Goal: Check status: Check status

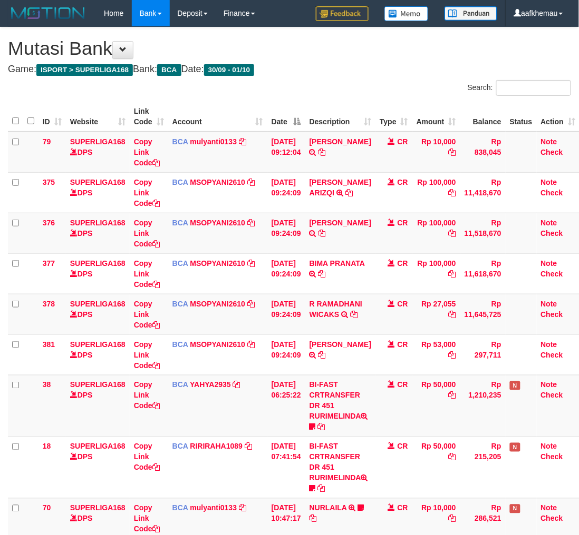
click at [358, 48] on h1 "Mutasi Bank" at bounding box center [289, 48] width 563 height 21
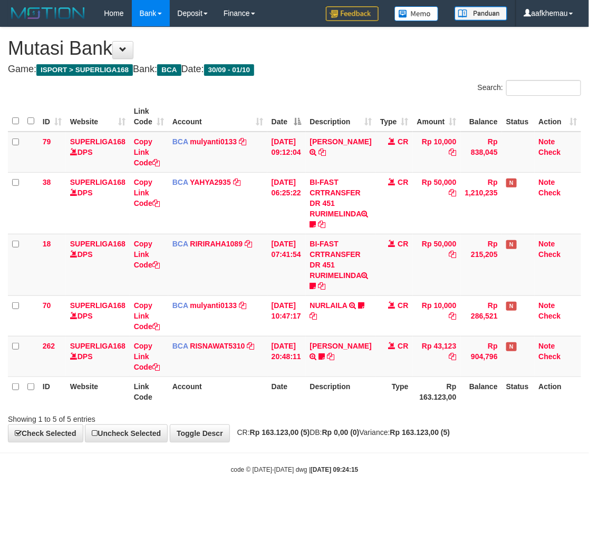
click at [343, 74] on h4 "Game: ISPORT > SUPERLIGA168 Bank: BCA Date: 30/09 - 01/10" at bounding box center [294, 69] width 573 height 11
click at [338, 501] on html "Toggle navigation Home Bank Account List Load By Website Group [ISPORT] SUPERLI…" at bounding box center [294, 250] width 589 height 501
click at [385, 443] on body "Toggle navigation Home Bank Account List Load By Website Group [ISPORT] SUPERLI…" at bounding box center [294, 250] width 589 height 501
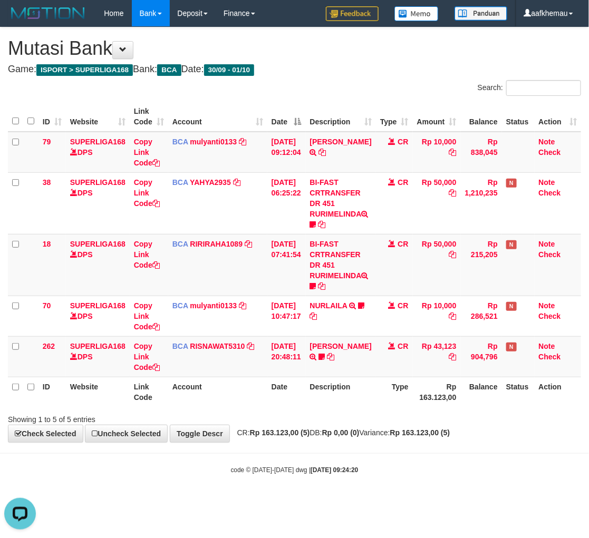
click at [465, 492] on body "Toggle navigation Home Bank Account List Load By Website Group [ISPORT] SUPERLI…" at bounding box center [294, 250] width 589 height 501
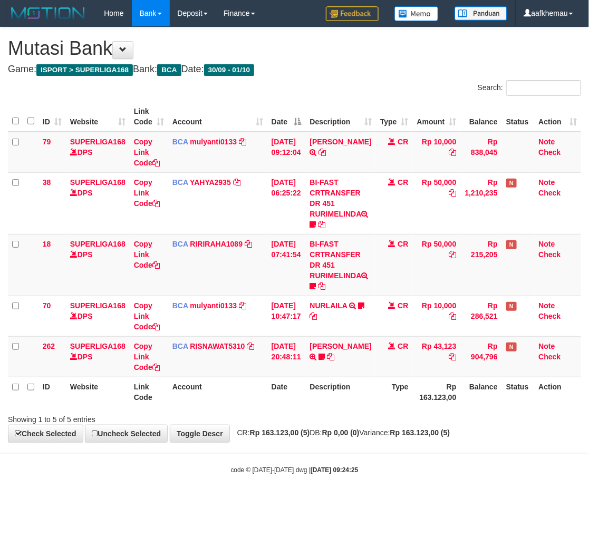
click at [341, 69] on h4 "Game: ISPORT > SUPERLIGA168 Bank: BCA Date: 30/09 - 01/10" at bounding box center [294, 69] width 573 height 11
drag, startPoint x: 352, startPoint y: 56, endPoint x: 364, endPoint y: 62, distance: 13.0
click at [352, 56] on h1 "Mutasi Bank" at bounding box center [294, 48] width 573 height 21
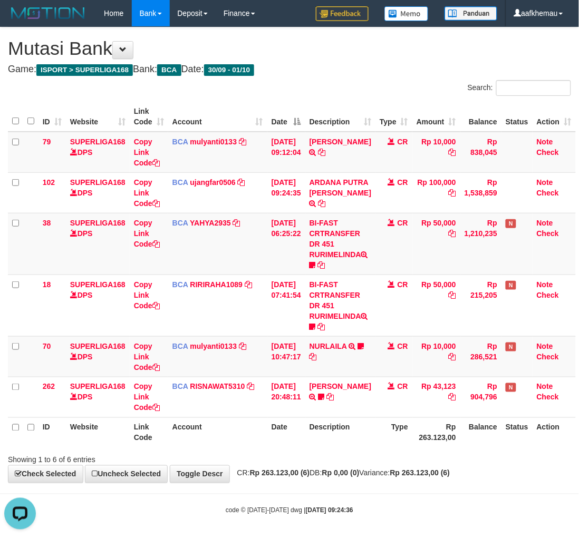
click at [366, 424] on th "Description" at bounding box center [340, 432] width 70 height 30
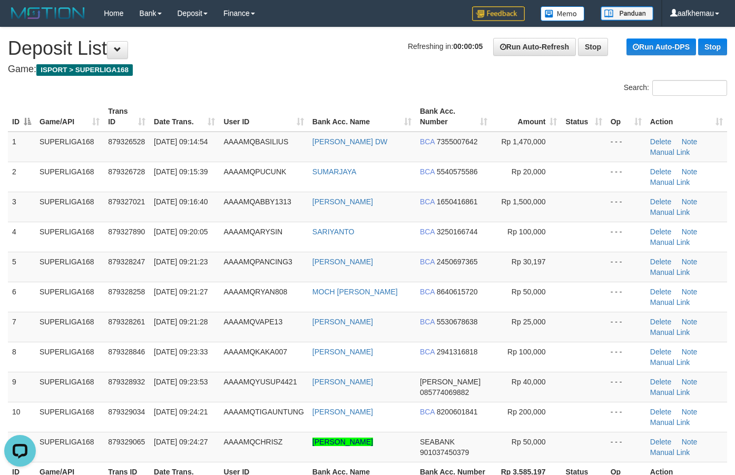
click at [324, 27] on nav "Toggle navigation Home Bank Account List Load By Website Group [ISPORT] SUPERLI…" at bounding box center [367, 13] width 735 height 27
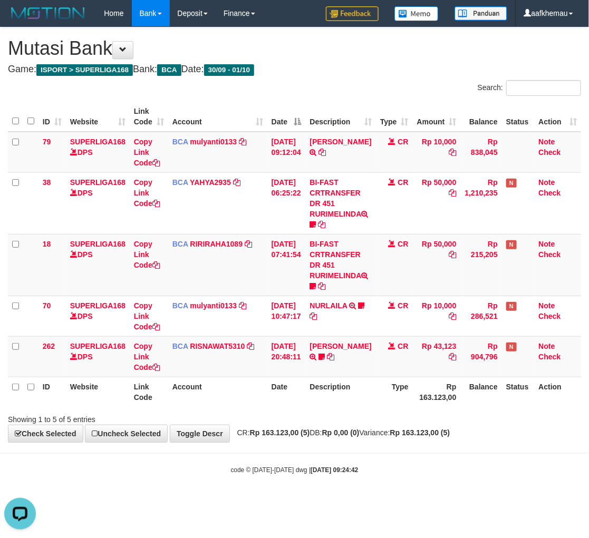
click at [366, 46] on h1 "Mutasi Bank" at bounding box center [294, 48] width 573 height 21
click at [359, 433] on strong "Rp 0,00 (0)" at bounding box center [340, 432] width 37 height 8
click at [420, 52] on h1 "Mutasi Bank" at bounding box center [294, 48] width 573 height 21
click at [315, 13] on div "Home Bank Account List Load By Website Group [ISPORT] SUPERLIGA168 By Load Grou…" at bounding box center [294, 13] width 573 height 27
click at [396, 501] on html "Toggle navigation Home Bank Account List Load By Website Group [ISPORT] SUPERLI…" at bounding box center [294, 250] width 589 height 501
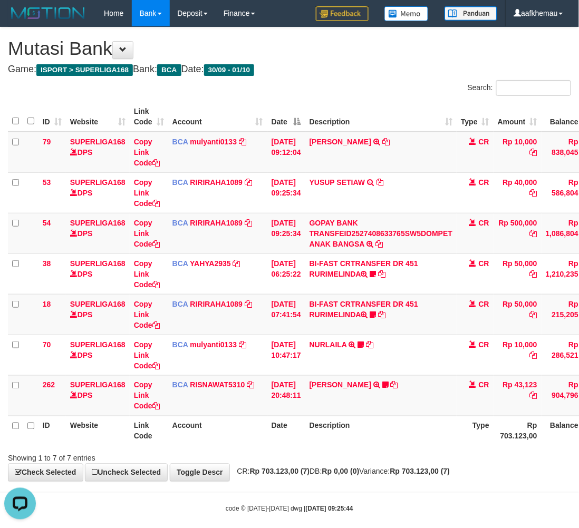
click at [378, 438] on th "Description" at bounding box center [381, 431] width 152 height 30
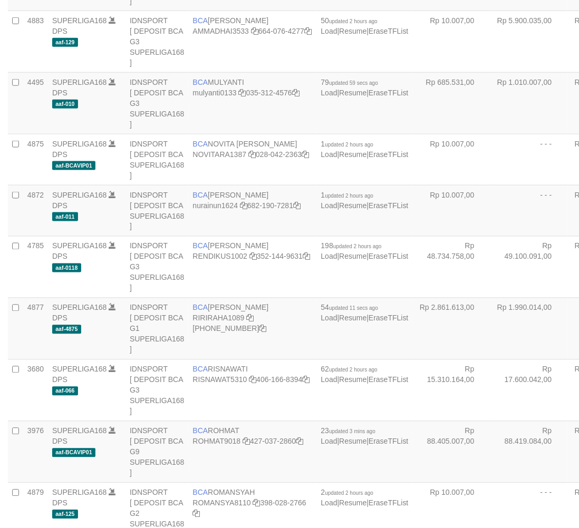
scroll to position [941, 0]
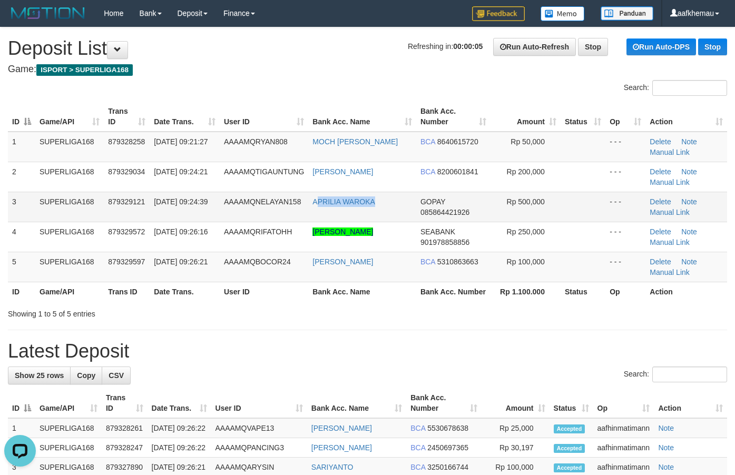
copy link "PRILIA WAROKA"
drag, startPoint x: 383, startPoint y: 204, endPoint x: 316, endPoint y: 210, distance: 67.2
click at [316, 210] on td "APRILIA WAROKA" at bounding box center [362, 207] width 108 height 30
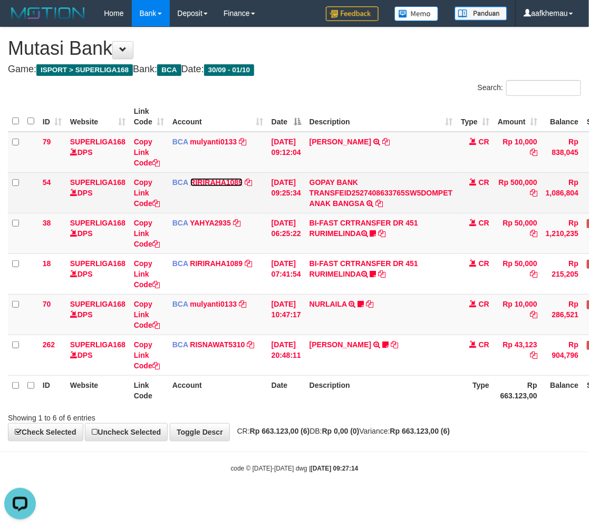
click at [212, 182] on link "RIRIRAHA1089" at bounding box center [216, 182] width 53 height 8
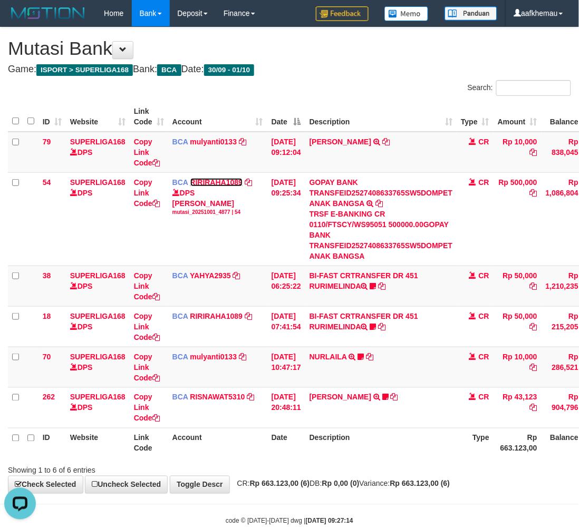
scroll to position [0, 85]
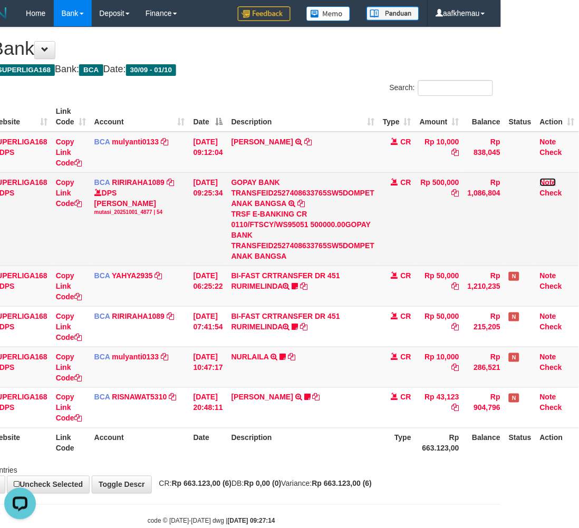
click at [548, 180] on link "Note" at bounding box center [548, 182] width 16 height 8
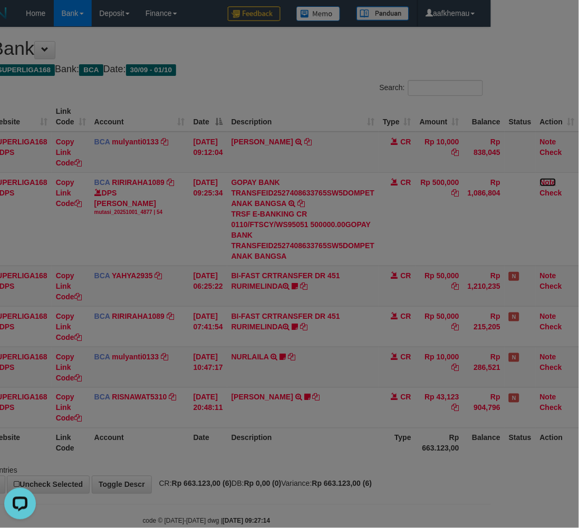
scroll to position [0, 75]
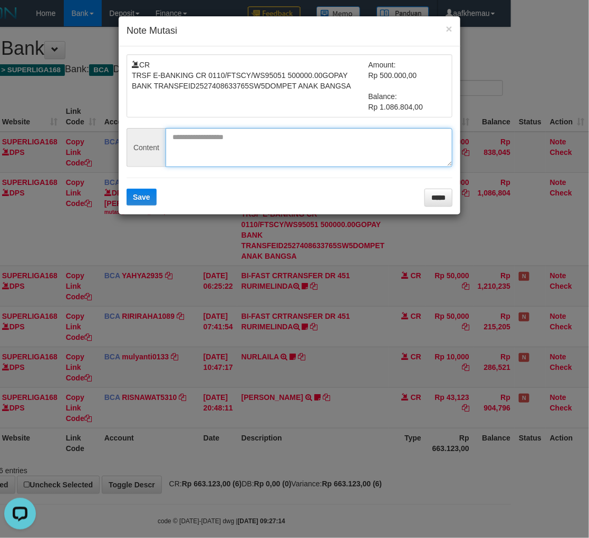
click at [224, 156] on textarea at bounding box center [308, 147] width 287 height 39
paste textarea "**********"
type textarea "**********"
click at [132, 188] on form "**********" at bounding box center [289, 130] width 326 height 152
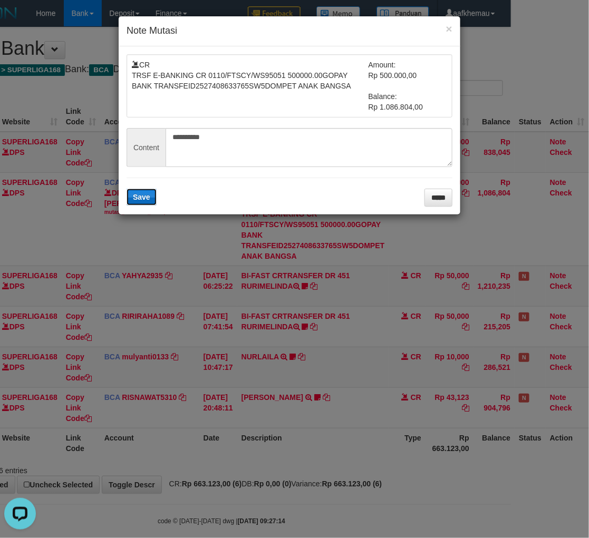
click at [151, 198] on button "Save" at bounding box center [141, 197] width 30 height 17
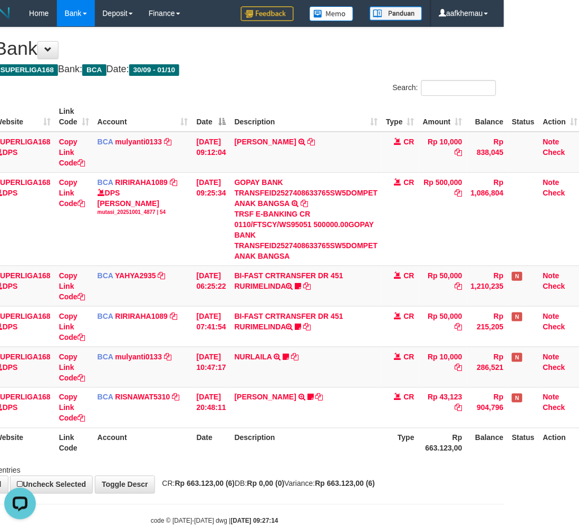
click at [341, 57] on h1 "Mutasi Bank" at bounding box center [214, 48] width 563 height 21
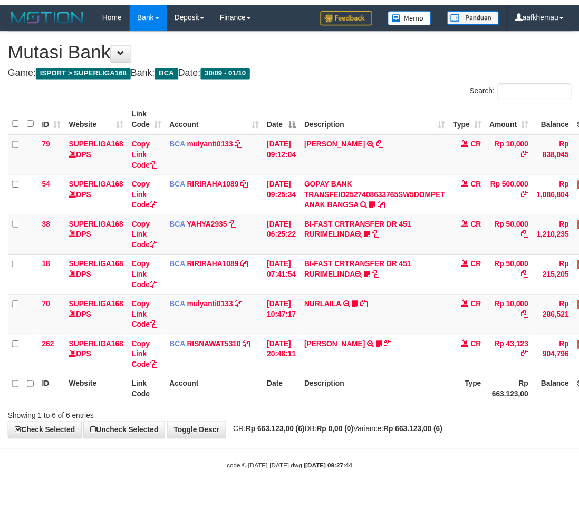
scroll to position [0, 75]
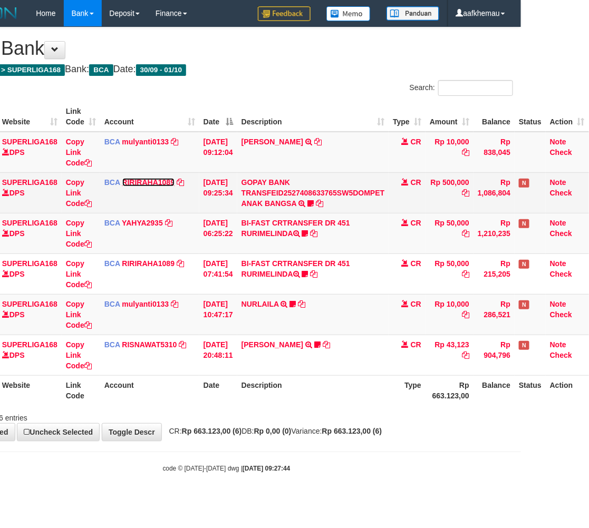
click at [156, 183] on link "RIRIRAHA1089" at bounding box center [148, 182] width 53 height 8
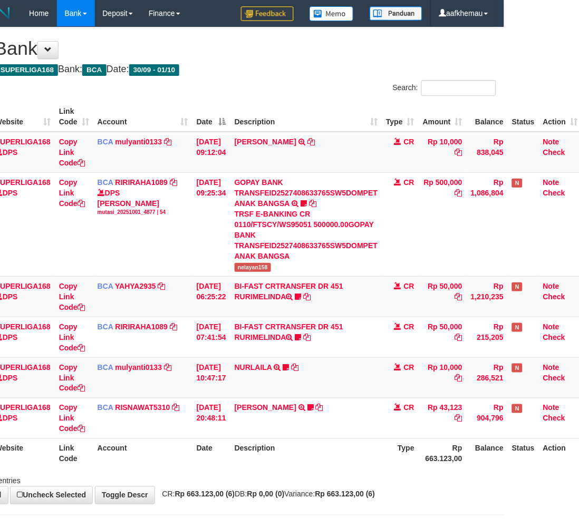
click at [327, 77] on div "**********" at bounding box center [214, 265] width 579 height 476
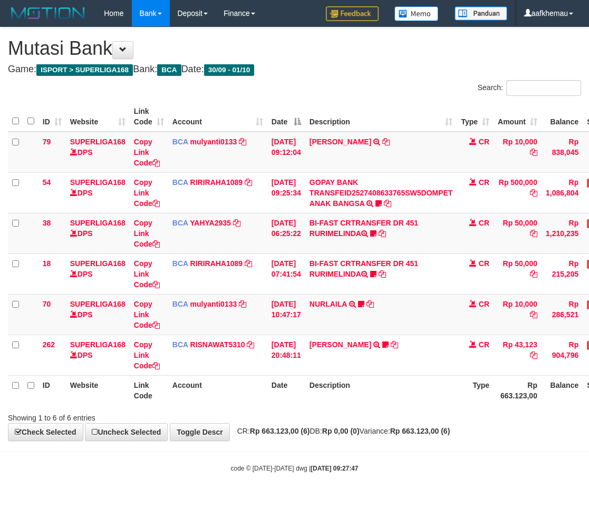
scroll to position [0, 75]
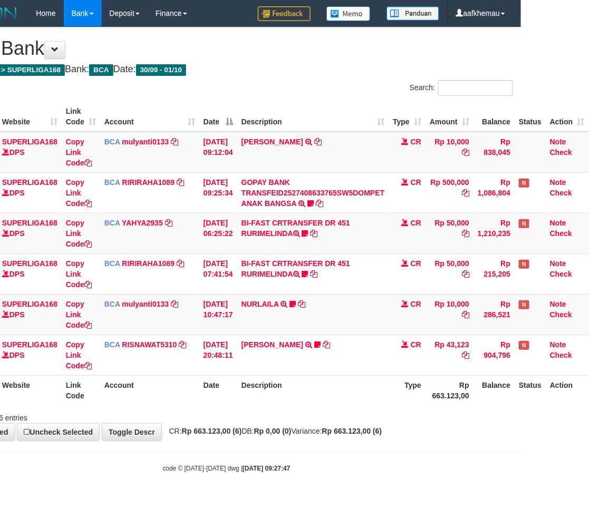
click at [230, 121] on th "Date" at bounding box center [218, 117] width 38 height 30
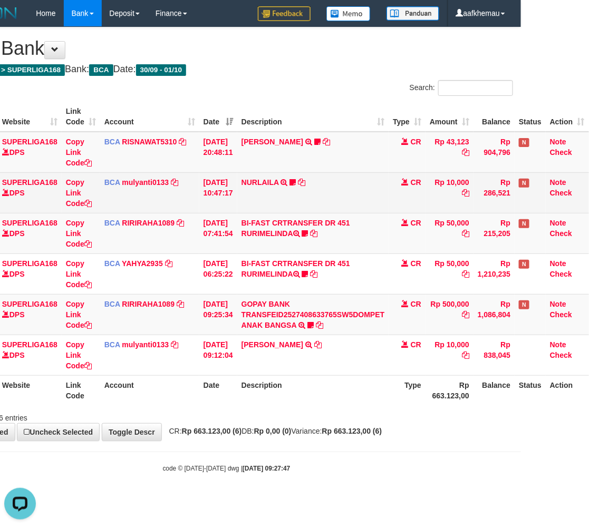
scroll to position [0, 0]
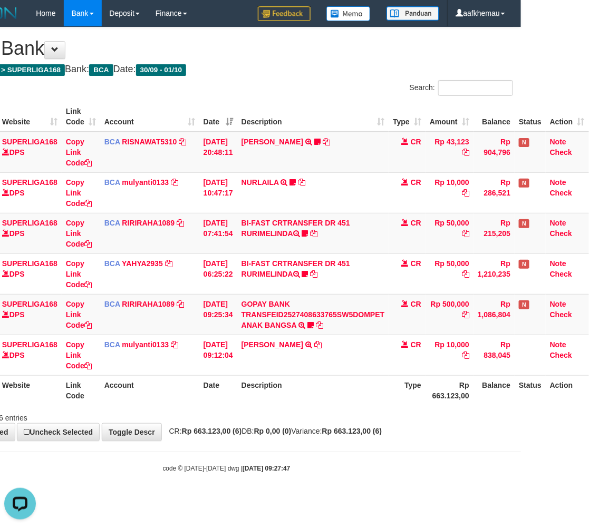
click at [314, 68] on h4 "Game: ISPORT > SUPERLIGA168 Bank: BCA Date: 30/09 - 01/10" at bounding box center [226, 69] width 573 height 11
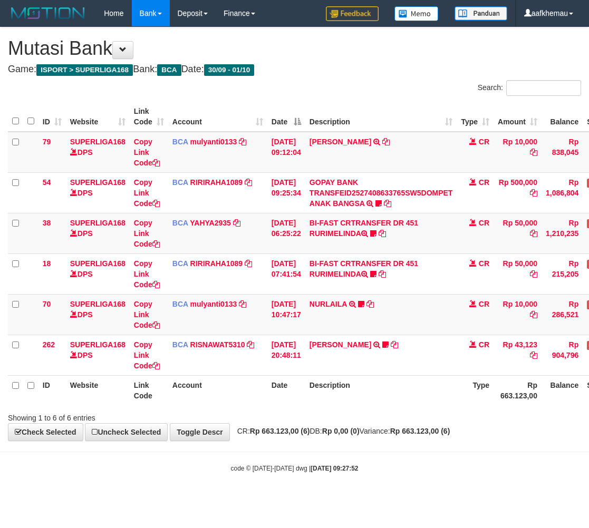
scroll to position [0, 75]
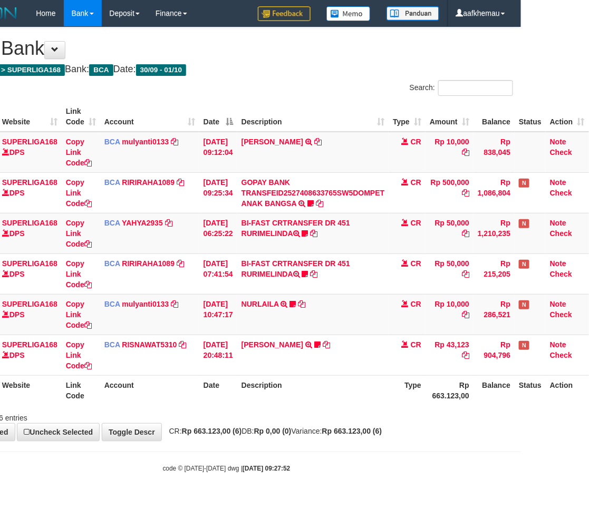
click at [232, 125] on th "Date" at bounding box center [218, 117] width 38 height 30
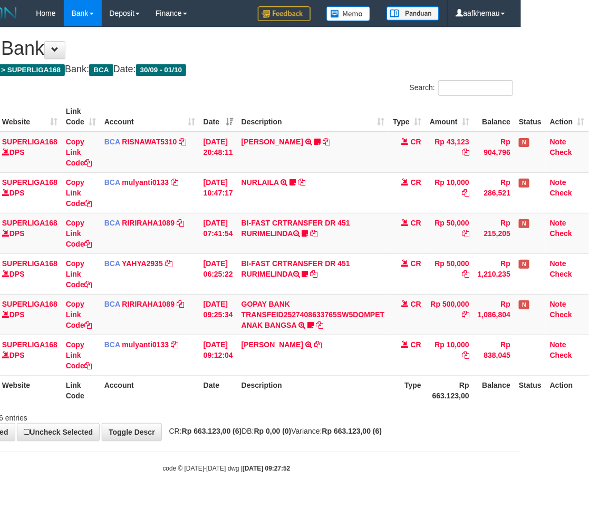
click at [259, 62] on div "**********" at bounding box center [226, 233] width 589 height 413
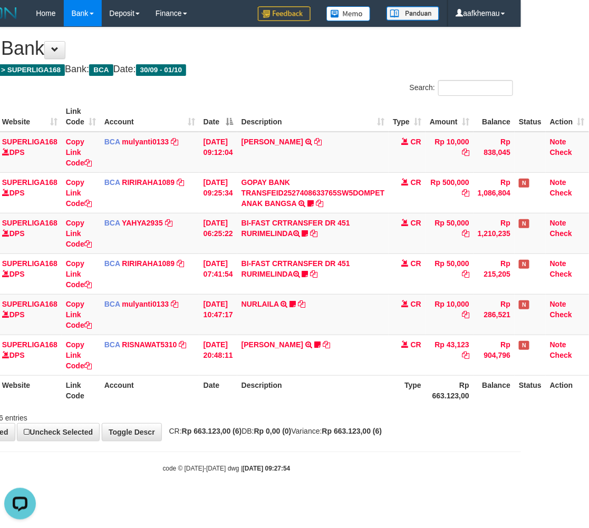
click at [233, 117] on th "Date" at bounding box center [218, 117] width 38 height 30
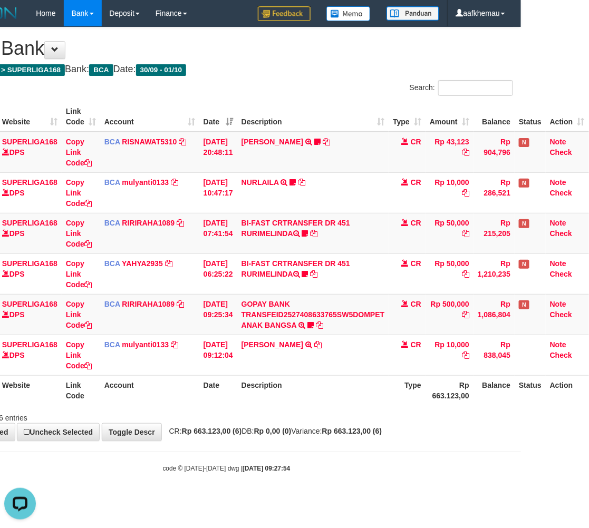
click at [386, 53] on h1 "Mutasi Bank" at bounding box center [226, 48] width 573 height 21
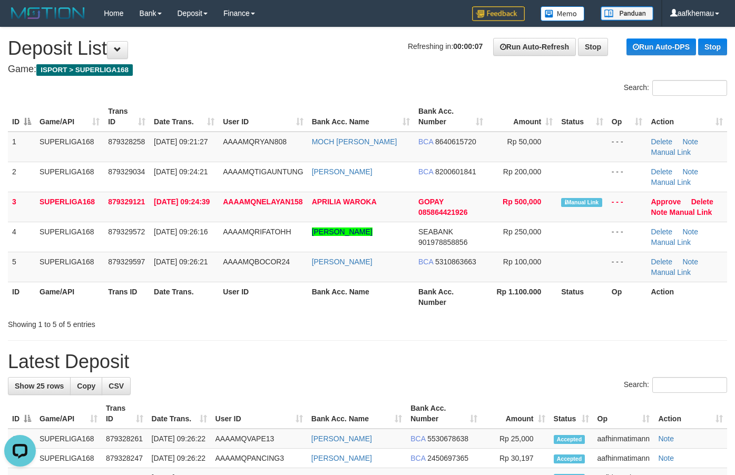
click at [248, 80] on div at bounding box center [184, 80] width 368 height 1
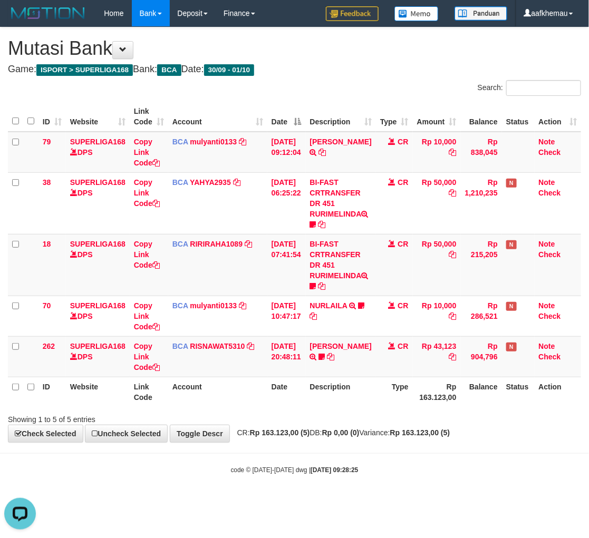
click at [448, 460] on body "Toggle navigation Home Bank Account List Load By Website Group [ISPORT] SUPERLI…" at bounding box center [294, 250] width 589 height 501
drag, startPoint x: 348, startPoint y: 46, endPoint x: 397, endPoint y: 143, distance: 108.4
click at [347, 46] on h1 "Mutasi Bank" at bounding box center [294, 48] width 573 height 21
click at [370, 65] on h4 "Game: ISPORT > SUPERLIGA168 Bank: BCA Date: 30/09 - 01/10" at bounding box center [294, 69] width 573 height 11
click at [362, 478] on body "Toggle navigation Home Bank Account List Load By Website Group [ISPORT] SUPERLI…" at bounding box center [294, 250] width 589 height 501
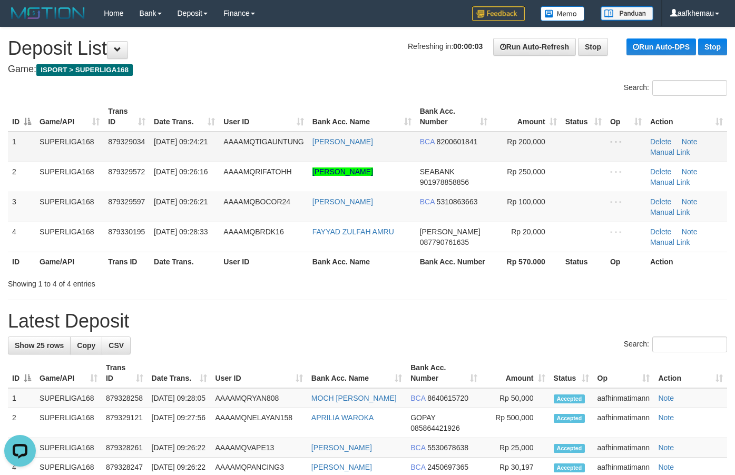
copy link "OHANES ARIF HASIH"
drag, startPoint x: 400, startPoint y: 140, endPoint x: 319, endPoint y: 120, distance: 84.1
click at [316, 151] on td "YOHANES ARIF HASIH" at bounding box center [361, 147] width 107 height 31
click at [291, 52] on h1 "Refreshing in: 00:00:02 Run Auto-Refresh Stop Run Auto-DPS Stop Deposit List" at bounding box center [367, 48] width 719 height 21
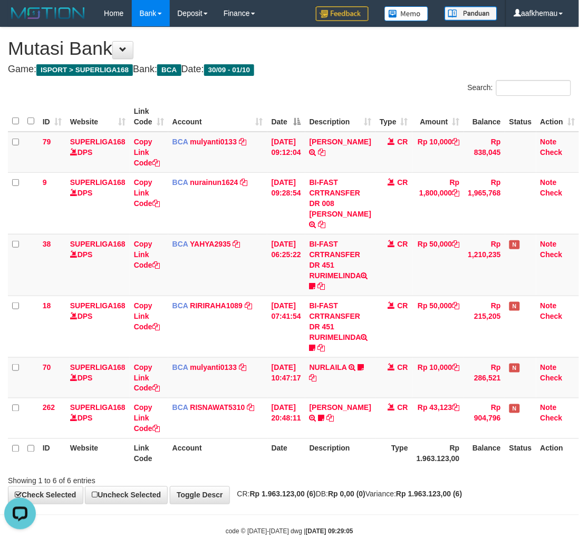
click at [359, 502] on body "Toggle navigation Home Bank Account List Load By Website Group [ISPORT] SUPERLI…" at bounding box center [289, 281] width 579 height 563
click at [368, 66] on h4 "Game: ISPORT > SUPERLIGA168 Bank: BCA Date: 30/09 - 01/10" at bounding box center [289, 69] width 563 height 11
drag, startPoint x: 203, startPoint y: 140, endPoint x: 239, endPoint y: 139, distance: 35.3
click at [203, 140] on link "mulyanti0133" at bounding box center [213, 142] width 47 height 8
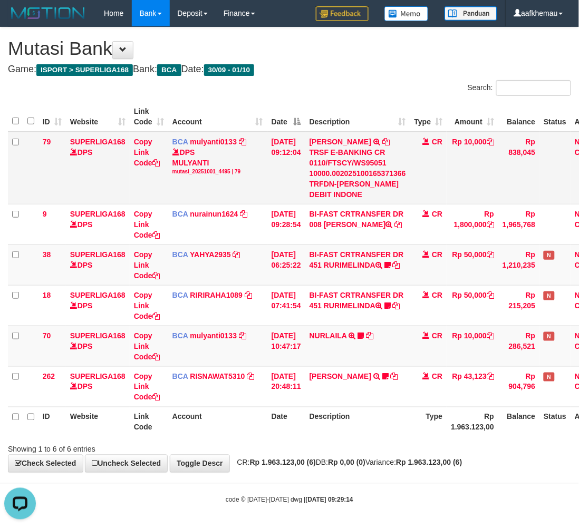
click at [386, 138] on td "ANDI MUHAMAD TRSF E-BANKING CR 0110/FTSCY/WS95051 10000.002025100165371366 TRFD…" at bounding box center [357, 168] width 105 height 73
click at [389, 143] on icon at bounding box center [385, 141] width 7 height 7
copy td
click at [379, 67] on h4 "Game: ISPORT > SUPERLIGA168 Bank: BCA Date: 30/09 - 01/10" at bounding box center [289, 69] width 563 height 11
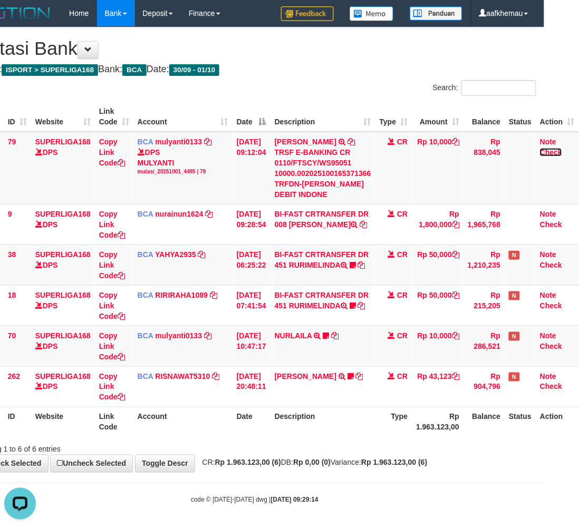
click at [541, 149] on link "Check" at bounding box center [551, 152] width 22 height 8
click at [545, 140] on link "Note" at bounding box center [548, 142] width 16 height 8
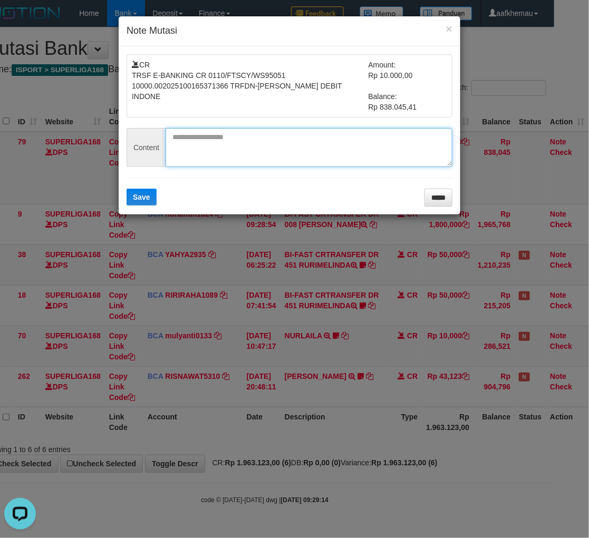
paste textarea "**********"
drag, startPoint x: 269, startPoint y: 139, endPoint x: 257, endPoint y: 153, distance: 19.4
click at [269, 140] on textarea at bounding box center [308, 147] width 287 height 39
type textarea "**********"
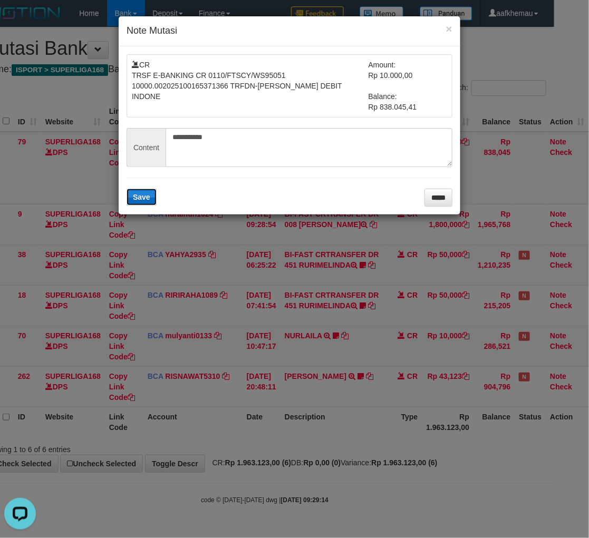
click at [126, 201] on button "Save" at bounding box center [141, 197] width 30 height 17
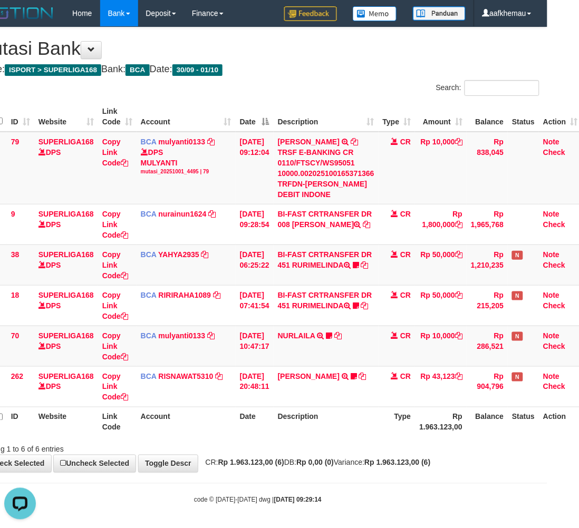
click at [415, 76] on div "**********" at bounding box center [257, 249] width 579 height 445
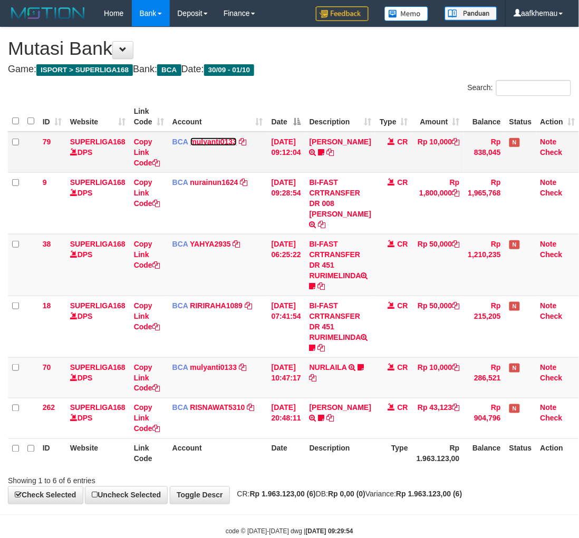
click at [207, 138] on link "mulyanti0133" at bounding box center [213, 142] width 47 height 8
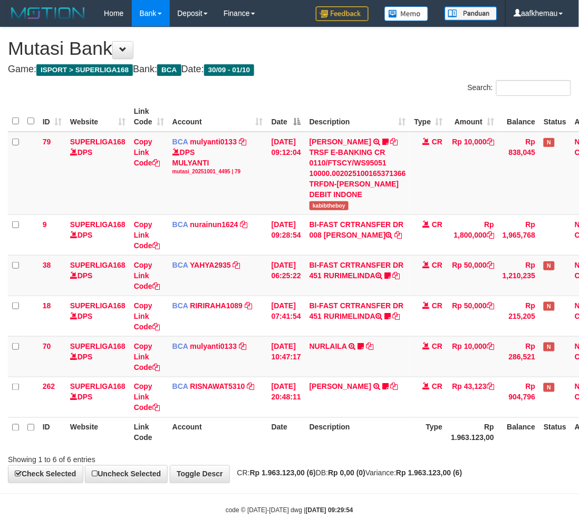
click at [430, 56] on h1 "Mutasi Bank" at bounding box center [289, 48] width 563 height 21
click at [398, 140] on icon at bounding box center [393, 141] width 7 height 7
click at [367, 47] on h1 "Mutasi Bank" at bounding box center [289, 48] width 563 height 21
click at [407, 40] on h1 "Mutasi Bank" at bounding box center [289, 48] width 563 height 21
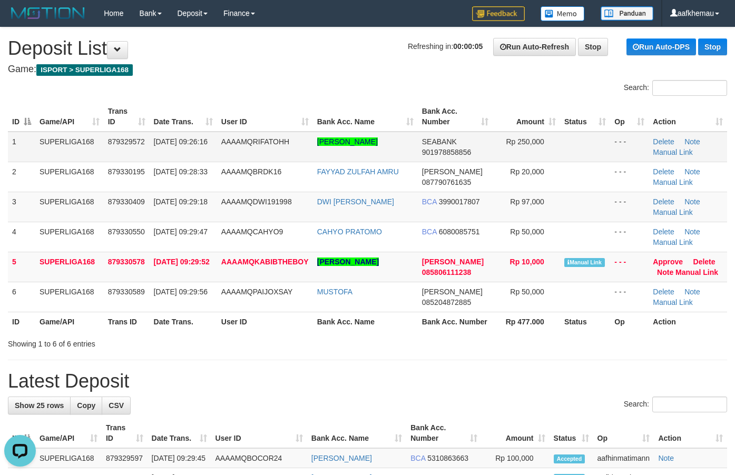
copy tr "[PERSON_NAME]"
drag, startPoint x: 365, startPoint y: 154, endPoint x: 304, endPoint y: 138, distance: 63.4
click at [304, 138] on tr "1 SUPERLIGA168 879329572 01/10/2025 09:26:16 AAAAMQRIFATOHH KEVIN HARYANTO NAIB…" at bounding box center [367, 147] width 719 height 31
click at [294, 46] on h1 "Refreshing in: 00:00:04 Run Auto-Refresh Stop Run Auto-DPS Stop Deposit List" at bounding box center [367, 48] width 719 height 21
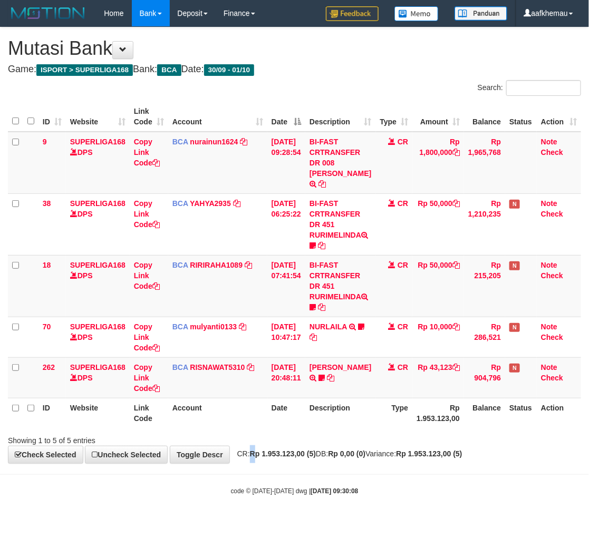
click at [259, 449] on strong "Rp 1.953.123,00 (5)" at bounding box center [283, 453] width 66 height 8
drag, startPoint x: 377, startPoint y: 473, endPoint x: 388, endPoint y: 462, distance: 15.6
click at [378, 471] on body "Toggle navigation Home Bank Account List Load By Website Group [ISPORT] SUPERLI…" at bounding box center [294, 261] width 589 height 522
click at [380, 53] on h1 "Mutasi Bank" at bounding box center [294, 48] width 573 height 21
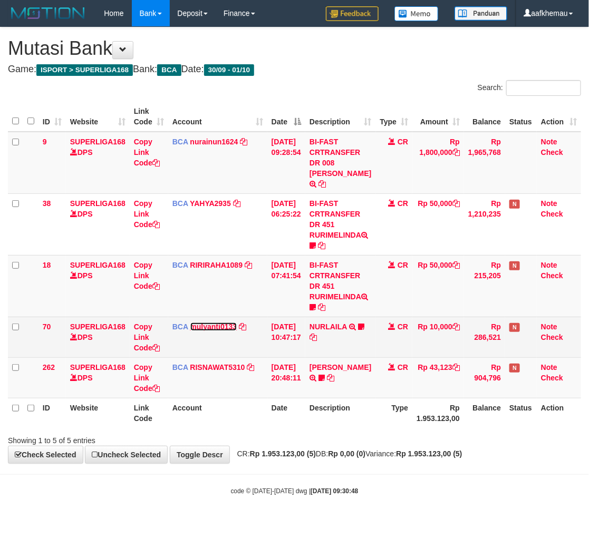
click at [213, 322] on link "mulyanti0133" at bounding box center [213, 326] width 47 height 8
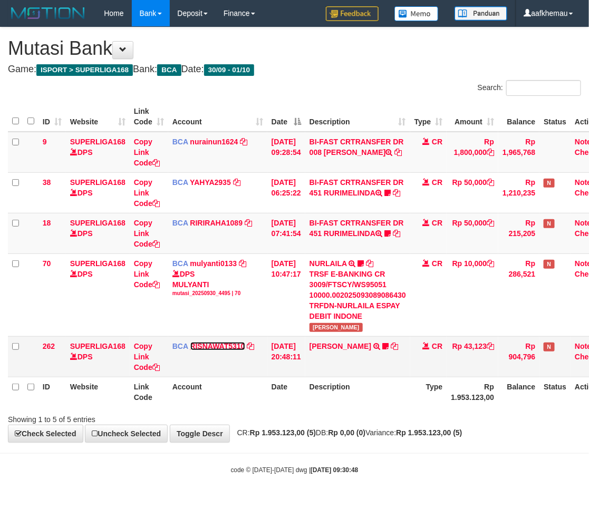
click at [212, 346] on link "RISNAWAT5310" at bounding box center [217, 346] width 55 height 8
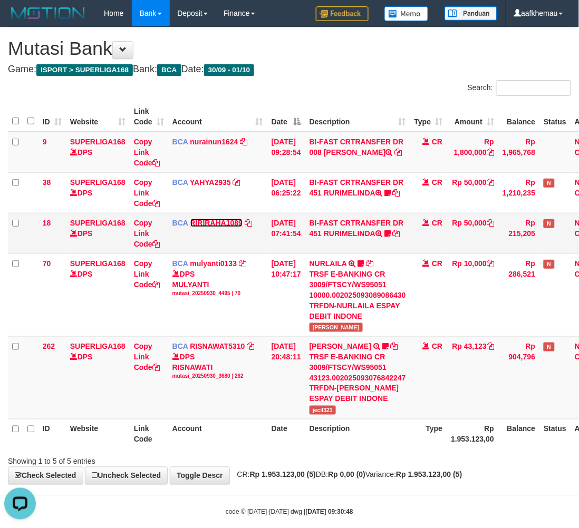
click at [203, 225] on link "RIRIRAHA1089" at bounding box center [216, 223] width 53 height 8
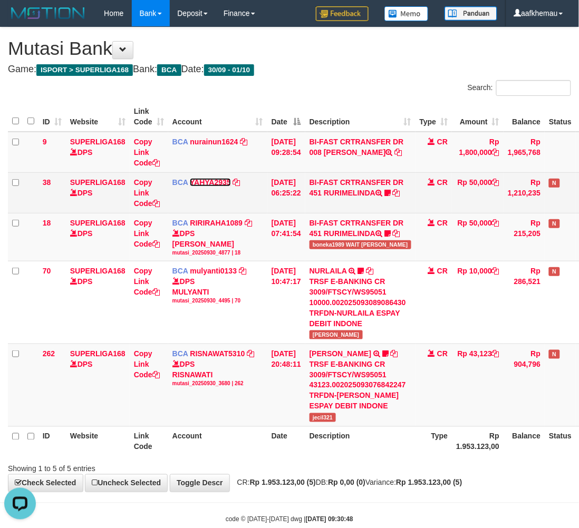
click at [211, 183] on link "YAHYA2935" at bounding box center [210, 182] width 41 height 8
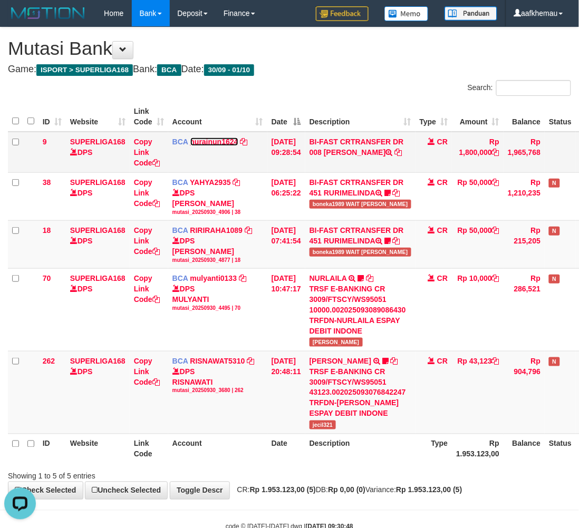
click at [193, 140] on link "nurainun1624" at bounding box center [214, 142] width 48 height 8
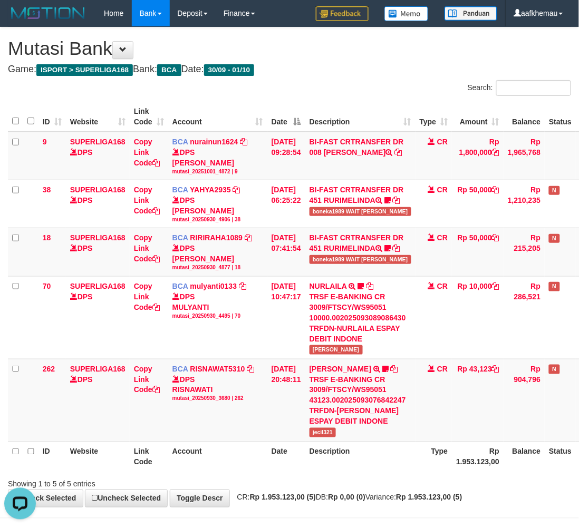
click at [446, 472] on th "Type" at bounding box center [433, 457] width 37 height 30
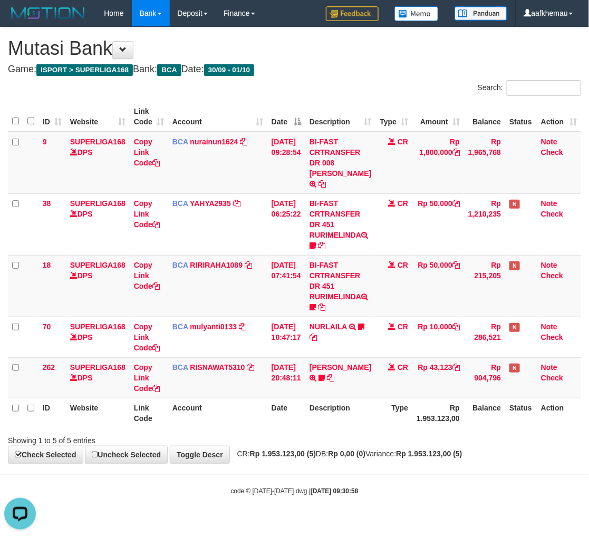
click at [412, 67] on h4 "Game: ISPORT > SUPERLIGA168 Bank: BCA Date: 30/09 - 01/10" at bounding box center [294, 69] width 573 height 11
click at [385, 485] on div "code © [DATE]-[DATE] dwg | [DATE] 09:31:16" at bounding box center [294, 490] width 589 height 11
click at [347, 473] on body "Toggle navigation Home Bank Account List Load By Website Group [ISPORT] SUPERLI…" at bounding box center [294, 261] width 589 height 522
click at [350, 449] on strong "Rp 0,00 (0)" at bounding box center [346, 453] width 37 height 8
click at [397, 30] on div "**********" at bounding box center [294, 245] width 589 height 436
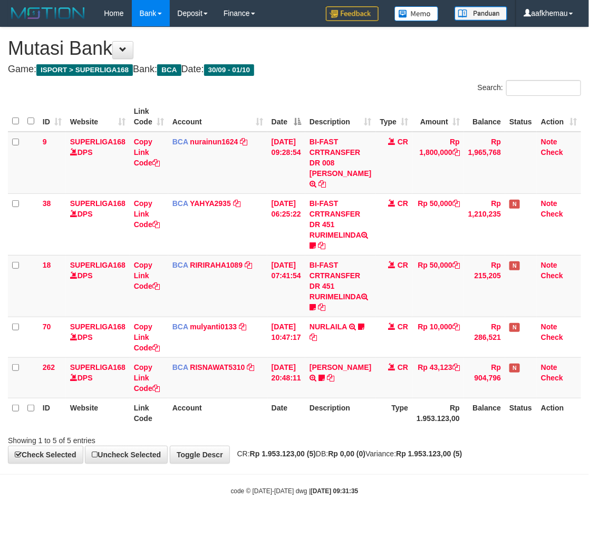
click at [373, 40] on h1 "Mutasi Bank" at bounding box center [294, 48] width 573 height 21
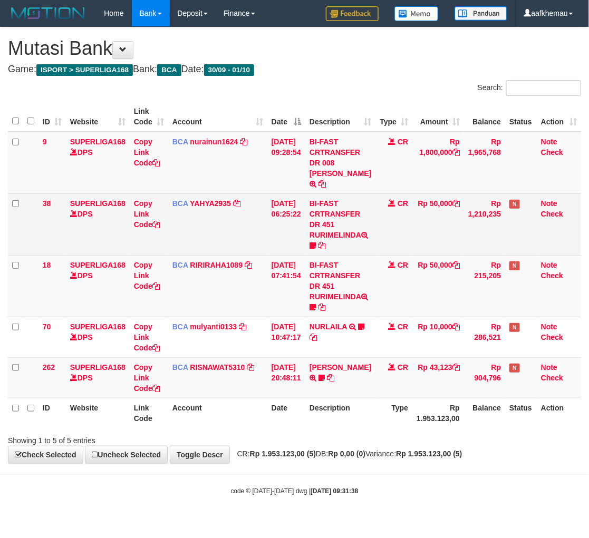
drag, startPoint x: 428, startPoint y: 61, endPoint x: 452, endPoint y: 235, distance: 176.0
click at [427, 59] on div "**********" at bounding box center [294, 245] width 589 height 436
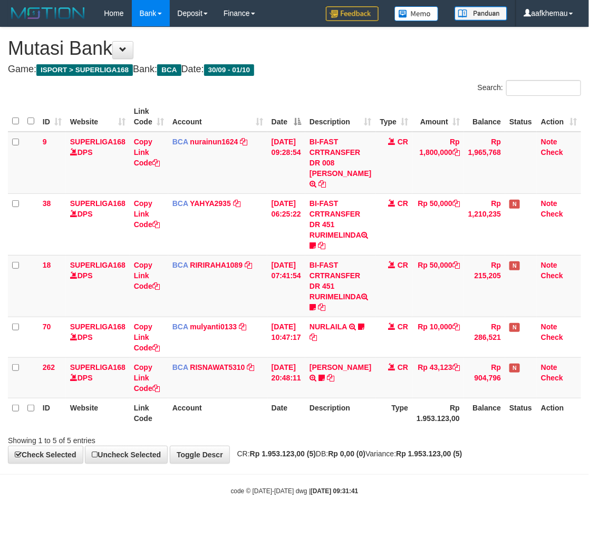
click at [353, 68] on h4 "Game: ISPORT > SUPERLIGA168 Bank: BCA Date: 30/09 - 01/10" at bounding box center [294, 69] width 573 height 11
click at [364, 72] on h4 "Game: ISPORT > SUPERLIGA168 Bank: BCA Date: 30/09 - 01/10" at bounding box center [294, 69] width 573 height 11
click at [375, 63] on div "**********" at bounding box center [294, 245] width 589 height 436
click at [371, 80] on div "Search:" at bounding box center [441, 89] width 279 height 18
click at [367, 56] on h1 "Mutasi Bank" at bounding box center [294, 48] width 573 height 21
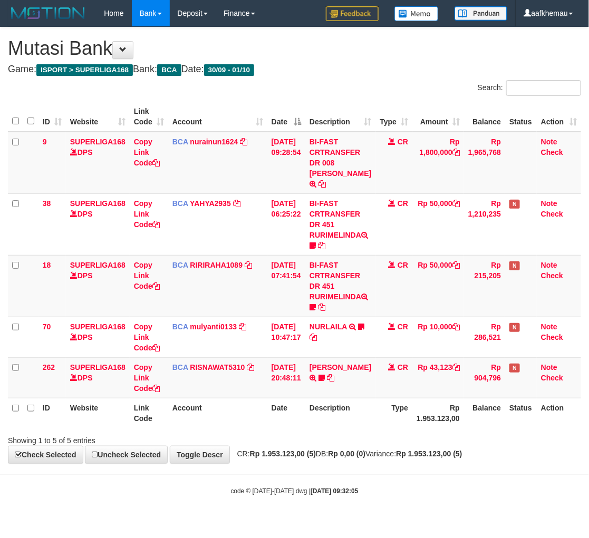
click at [332, 58] on h1 "Mutasi Bank" at bounding box center [294, 48] width 573 height 21
click at [386, 60] on div "**********" at bounding box center [294, 245] width 589 height 436
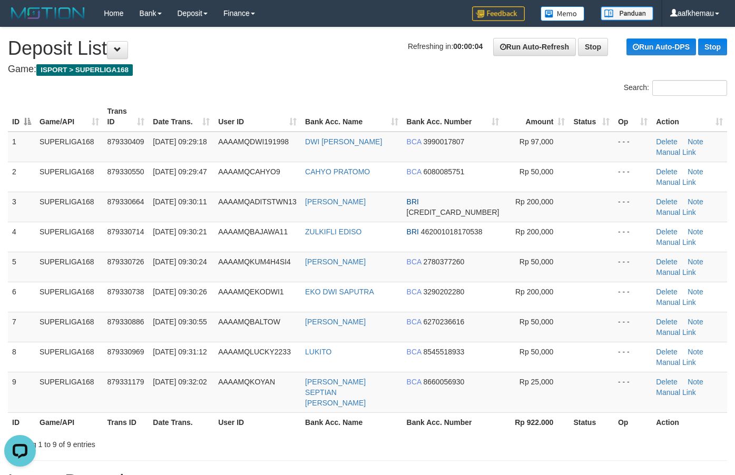
click at [241, 53] on h1 "Refreshing in: 00:00:04 Run Auto-Refresh Stop Run Auto-DPS Stop Deposit List" at bounding box center [367, 48] width 719 height 21
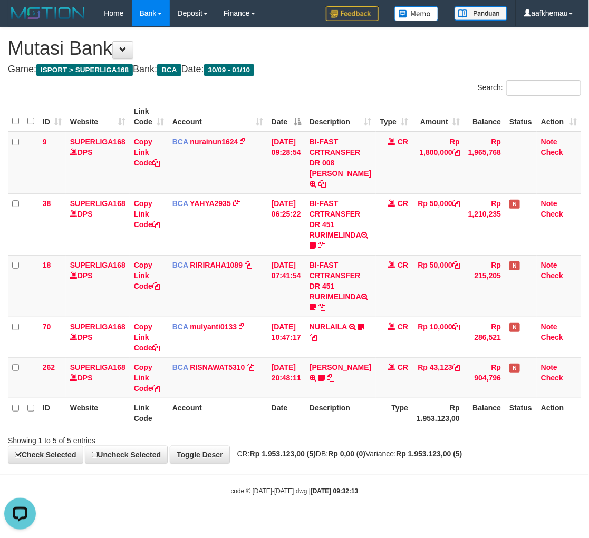
click at [457, 431] on div "Showing 1 to 5 of 5 entries" at bounding box center [294, 438] width 589 height 15
click at [407, 466] on body "Toggle navigation Home Bank Account List Load By Website Group [ISPORT] SUPERLI…" at bounding box center [294, 261] width 589 height 522
click at [328, 55] on h1 "Mutasi Bank" at bounding box center [294, 48] width 573 height 21
click at [345, 436] on div "**********" at bounding box center [294, 245] width 589 height 436
click at [409, 74] on h4 "Game: ISPORT > SUPERLIGA168 Bank: BCA Date: 30/09 - 01/10" at bounding box center [294, 69] width 573 height 11
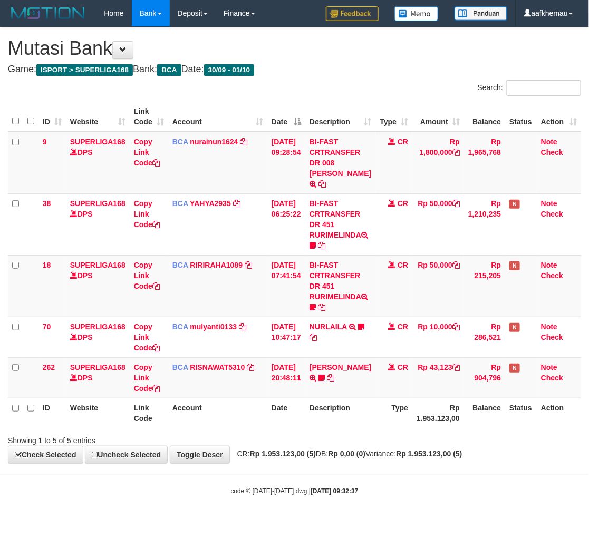
click at [444, 449] on strong "Rp 1.953.123,00 (5)" at bounding box center [429, 453] width 66 height 8
click at [448, 449] on strong "Rp 1.953.123,00 (5)" at bounding box center [429, 453] width 66 height 8
click at [346, 66] on h4 "Game: ISPORT > SUPERLIGA168 Bank: BCA Date: 30/09 - 01/10" at bounding box center [294, 69] width 573 height 11
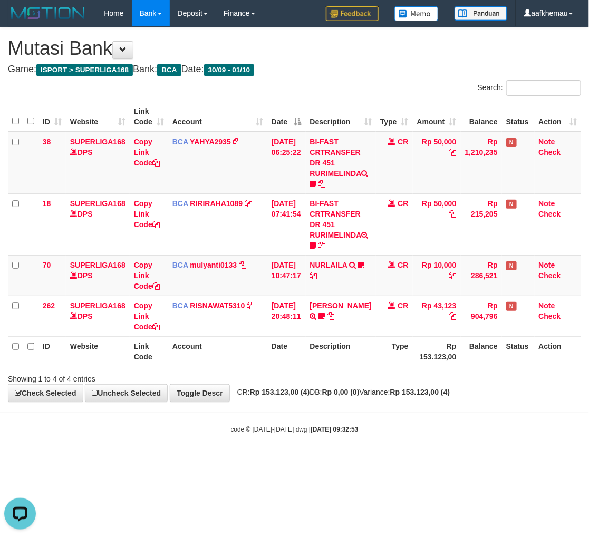
click at [525, 442] on body "Toggle navigation Home Bank Account List Load By Website Group [ISPORT] SUPERLI…" at bounding box center [294, 230] width 589 height 461
click at [498, 404] on body "Toggle navigation Home Bank Account List Load By Website Group [ISPORT] SUPERLI…" at bounding box center [294, 230] width 589 height 461
click at [496, 401] on div "**********" at bounding box center [294, 214] width 589 height 374
click at [495, 399] on div "**********" at bounding box center [294, 214] width 589 height 374
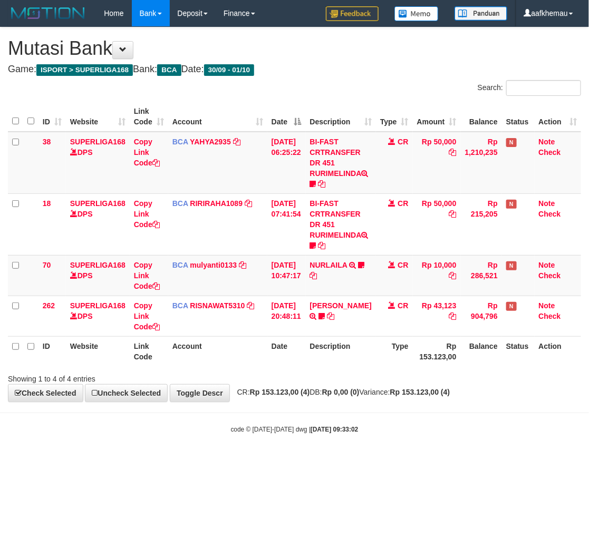
click at [412, 444] on body "Toggle navigation Home Bank Account List Load By Website Group [ISPORT] SUPERLI…" at bounding box center [294, 230] width 589 height 461
click at [409, 427] on div "code © 2012-2018 dwg | 2025/10/01 09:33:03" at bounding box center [294, 429] width 589 height 11
click at [407, 77] on div "**********" at bounding box center [294, 214] width 589 height 374
click at [393, 461] on html "Toggle navigation Home Bank Account List Load By Website Group [ISPORT] SUPERLI…" at bounding box center [294, 230] width 589 height 461
click at [393, 446] on body "Toggle navigation Home Bank Account List Load By Website Group [ISPORT] SUPERLI…" at bounding box center [294, 230] width 589 height 461
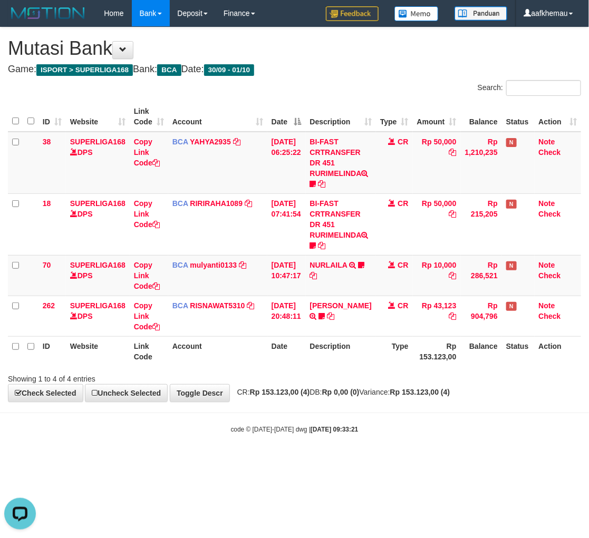
click at [324, 43] on h1 "Mutasi Bank" at bounding box center [294, 48] width 573 height 21
click at [417, 422] on body "Toggle navigation Home Bank Account List Load By Website Group [ISPORT] SUPERLI…" at bounding box center [294, 230] width 589 height 461
click at [394, 67] on h4 "Game: ISPORT > SUPERLIGA168 Bank: BCA Date: 30/09 - 01/10" at bounding box center [294, 69] width 573 height 11
click at [398, 65] on h4 "Game: ISPORT > SUPERLIGA168 Bank: BCA Date: 30/09 - 01/10" at bounding box center [294, 69] width 573 height 11
click at [393, 461] on html "Toggle navigation Home Bank Account List Load By Website Group [ISPORT] SUPERLI…" at bounding box center [294, 230] width 589 height 461
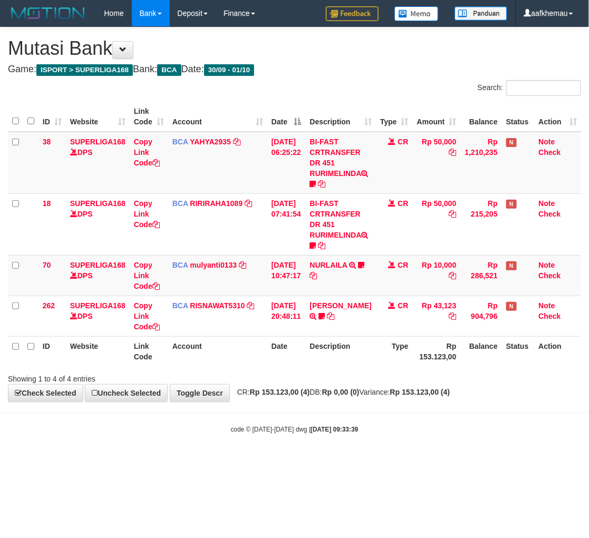
click at [345, 76] on div "**********" at bounding box center [294, 214] width 589 height 374
click at [478, 440] on body "Toggle navigation Home Bank Account List Load By Website Group [ISPORT] SUPERLI…" at bounding box center [294, 230] width 589 height 461
click at [439, 438] on body "Toggle navigation Home Bank Account List Load By Website Group [ISPORT] SUPERLI…" at bounding box center [294, 230] width 589 height 461
click at [436, 438] on body "Toggle navigation Home Bank Account List Load By Website Group [ISPORT] SUPERLI…" at bounding box center [294, 230] width 589 height 461
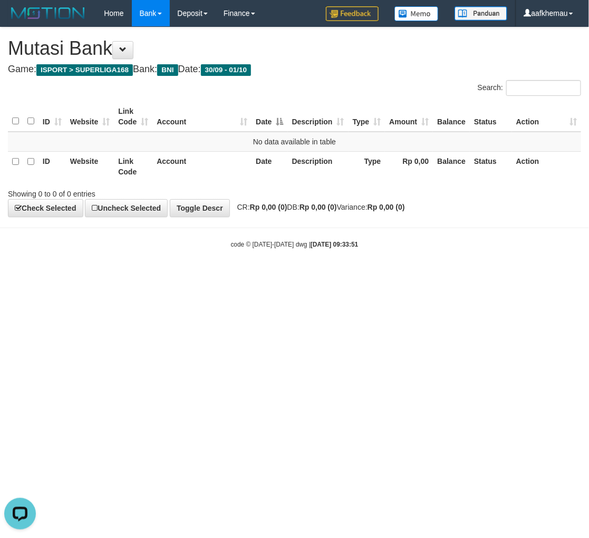
click at [475, 276] on html "Toggle navigation Home Bank Account List Load By Website Group [ISPORT] SUPERLI…" at bounding box center [294, 138] width 589 height 276
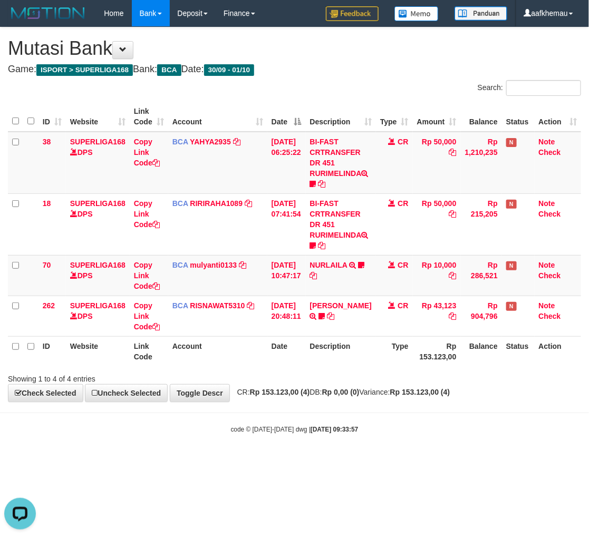
click at [494, 448] on body "Toggle navigation Home Bank Account List Load By Website Group [ISPORT] SUPERLI…" at bounding box center [294, 230] width 589 height 461
click at [326, 67] on h4 "Game: ISPORT > SUPERLIGA168 Bank: BCA Date: 30/09 - 01/10" at bounding box center [294, 69] width 573 height 11
click at [437, 454] on body "Toggle navigation Home Bank Account List Load By Website Group [ISPORT] SUPERLI…" at bounding box center [294, 230] width 589 height 461
click at [434, 441] on body "Toggle navigation Home Bank Account List Load By Website Group [ISPORT] SUPERLI…" at bounding box center [294, 230] width 589 height 461
click at [433, 435] on body "Toggle navigation Home Bank Account List Load By Website Group [ISPORT] SUPERLI…" at bounding box center [294, 230] width 589 height 461
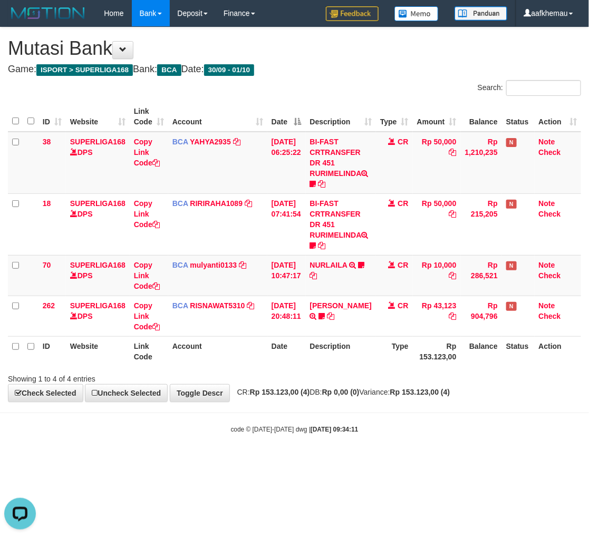
drag, startPoint x: 431, startPoint y: 431, endPoint x: 425, endPoint y: 423, distance: 9.8
click at [430, 430] on div "code © [DATE]-[DATE] dwg | [DATE] 09:34:11" at bounding box center [294, 429] width 589 height 11
click at [423, 419] on body "Toggle navigation Home Bank Account List Load By Website Group [ISPORT] SUPERLI…" at bounding box center [294, 230] width 589 height 461
click at [444, 417] on body "Toggle navigation Home Bank Account List Load By Website Group [ISPORT] SUPERLI…" at bounding box center [294, 230] width 589 height 461
